Goal: Task Accomplishment & Management: Complete application form

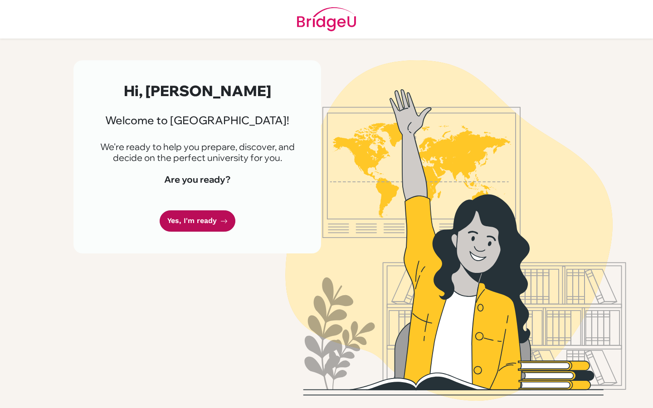
click at [216, 220] on link "Yes, I'm ready" at bounding box center [198, 220] width 76 height 21
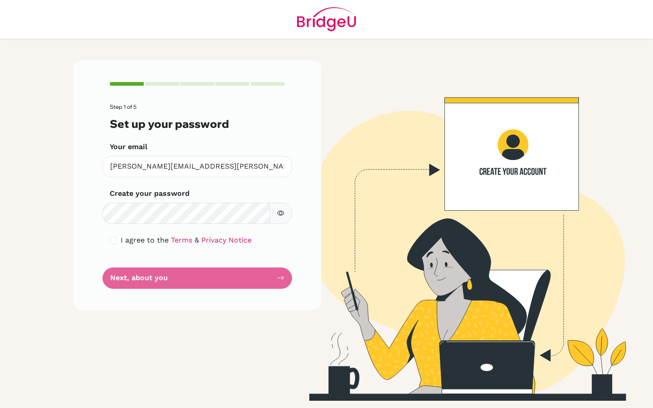
click at [277, 219] on button "button" at bounding box center [280, 213] width 23 height 21
click at [181, 287] on form "Step 1 of 5 Set up your password Your email [PERSON_NAME][EMAIL_ADDRESS][PERSON…" at bounding box center [197, 196] width 175 height 185
click at [115, 241] on input "checkbox" at bounding box center [113, 240] width 7 height 7
checkbox input "true"
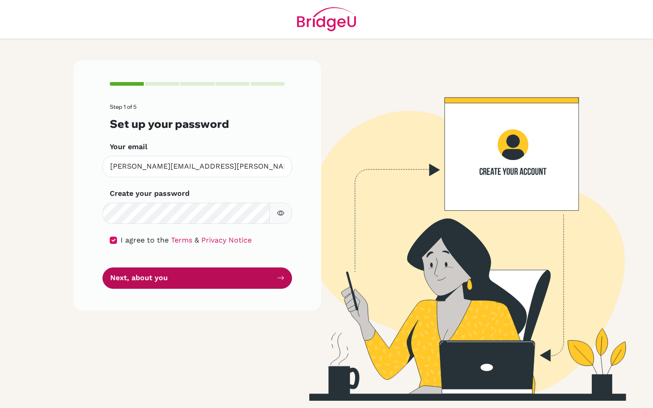
click at [145, 278] on button "Next, about you" at bounding box center [197, 278] width 190 height 21
